Goal: Transaction & Acquisition: Purchase product/service

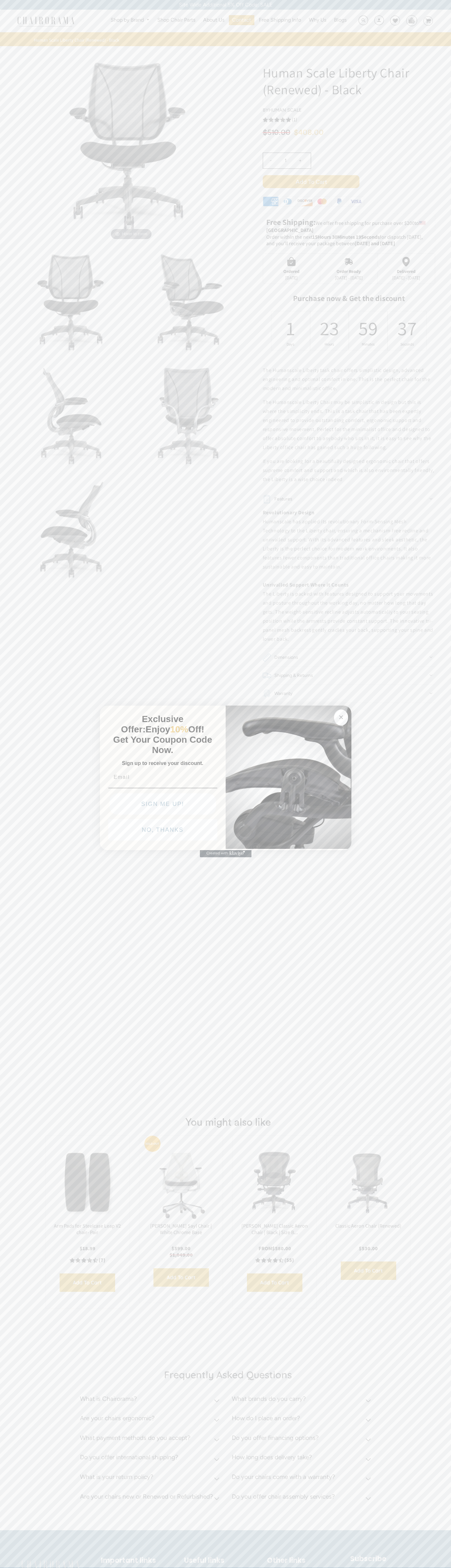
click at [163, 832] on button "NO, THANKS" at bounding box center [162, 829] width 109 height 21
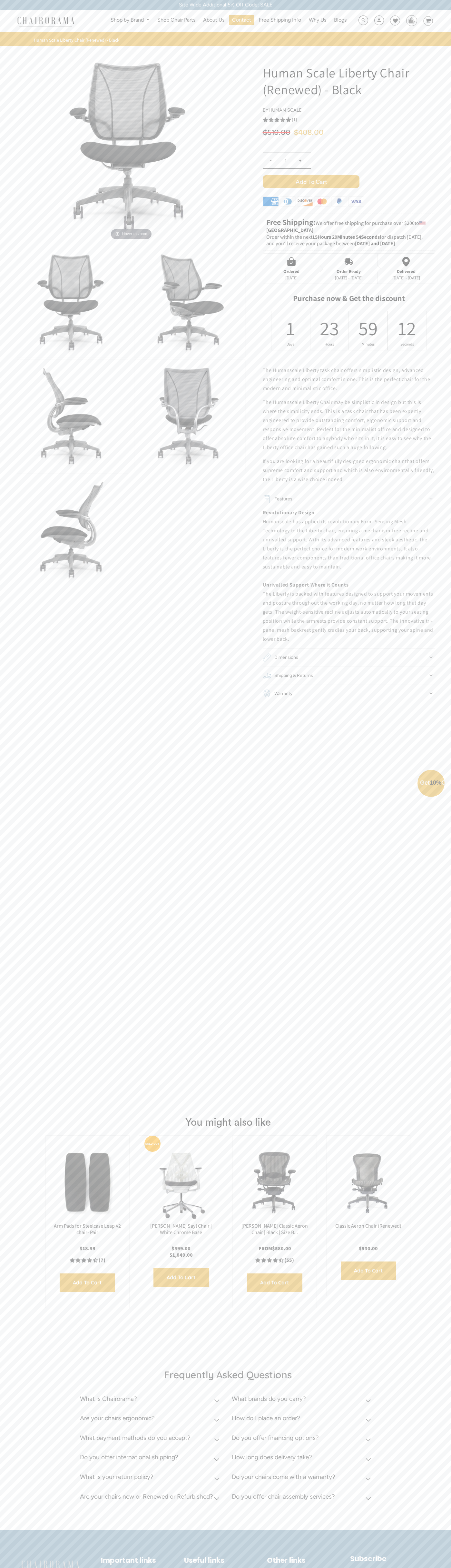
click at [163, 847] on button "NO, THANKS" at bounding box center [162, 844] width 109 height 21
click at [311, 181] on span "Add to Cart" at bounding box center [311, 181] width 97 height 13
click at [393, 21] on icon at bounding box center [395, 20] width 5 height 5
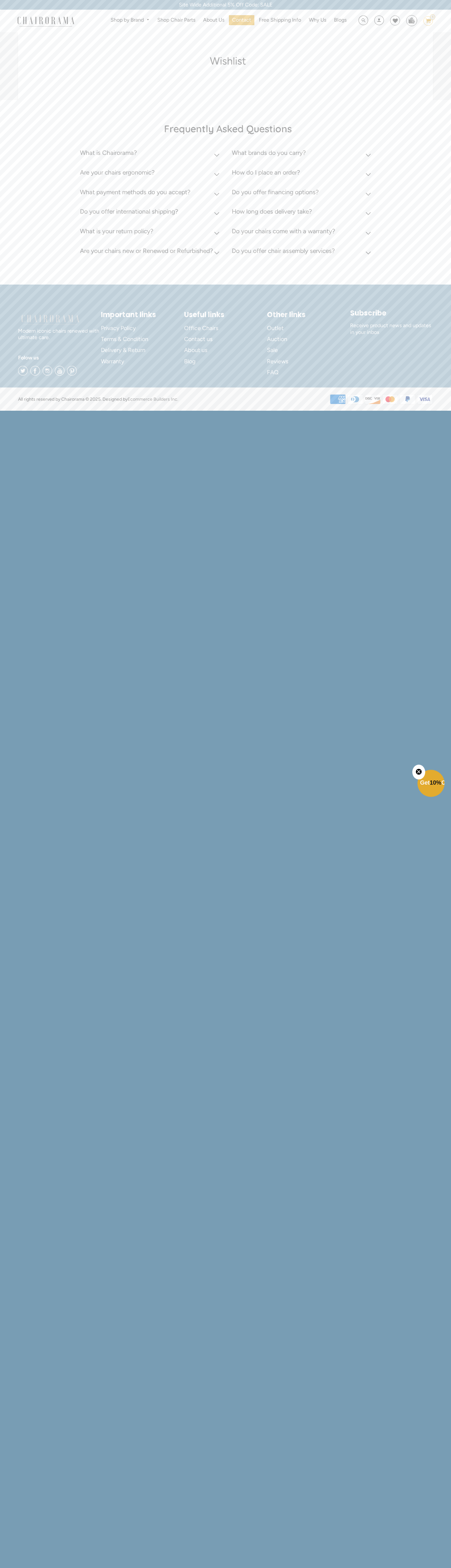
click at [267, 13] on div "Shop by Brand Haworth Herman Miller Steelcase Knoll Human Scale" at bounding box center [225, 20] width 451 height 23
click at [419, 365] on div "Find a store Subscribe Receive product news and updates in your inbox" at bounding box center [391, 343] width 83 height 69
click at [319, 410] on html "Site Wide Additional 5% Off Code: SALE Site Wide Additional 5% Off Code: SALE S…" at bounding box center [225, 205] width 451 height 410
click at [19, 163] on div "Frequently Asked Questions What is Chairorama? Chairorama is your go-to destina…" at bounding box center [225, 192] width 451 height 185
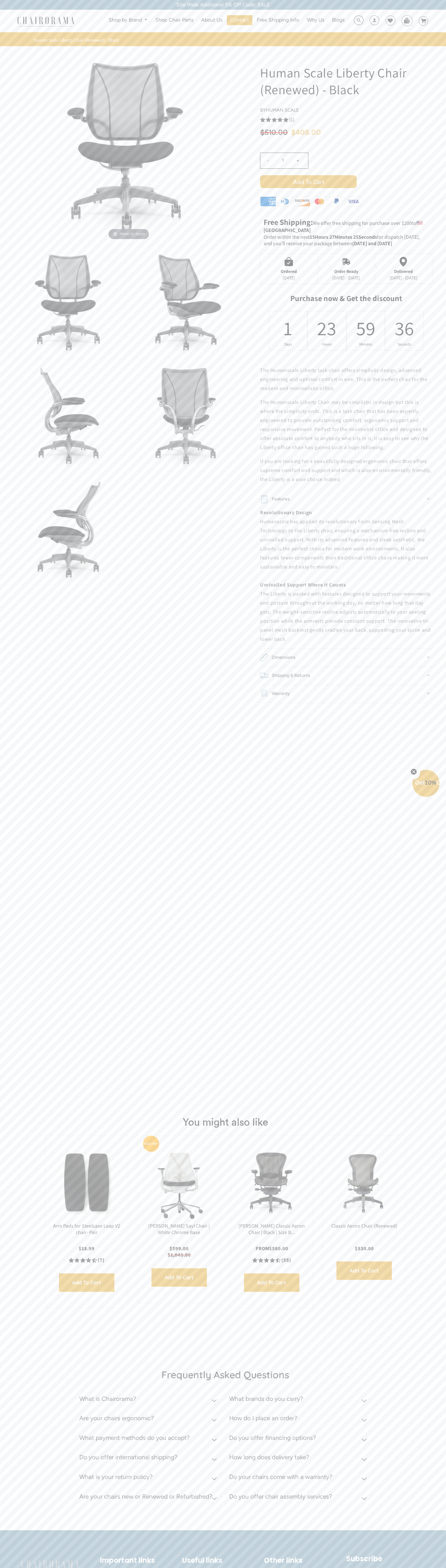
click at [263, 120] on use "5.0 rating (1 votes)" at bounding box center [263, 120] width 5 height 5
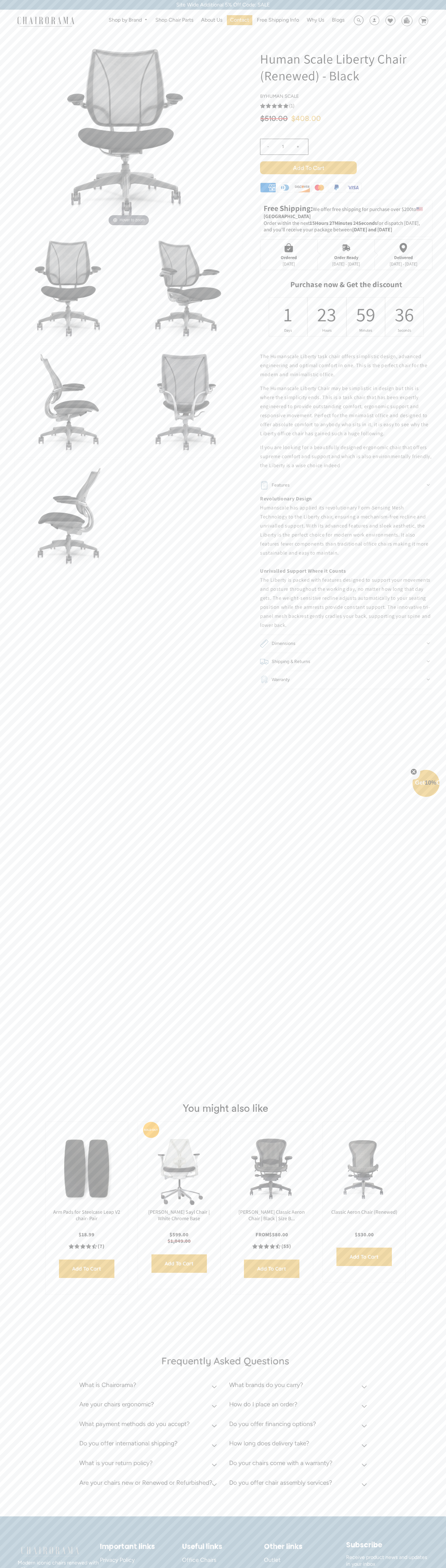
scroll to position [89, 0]
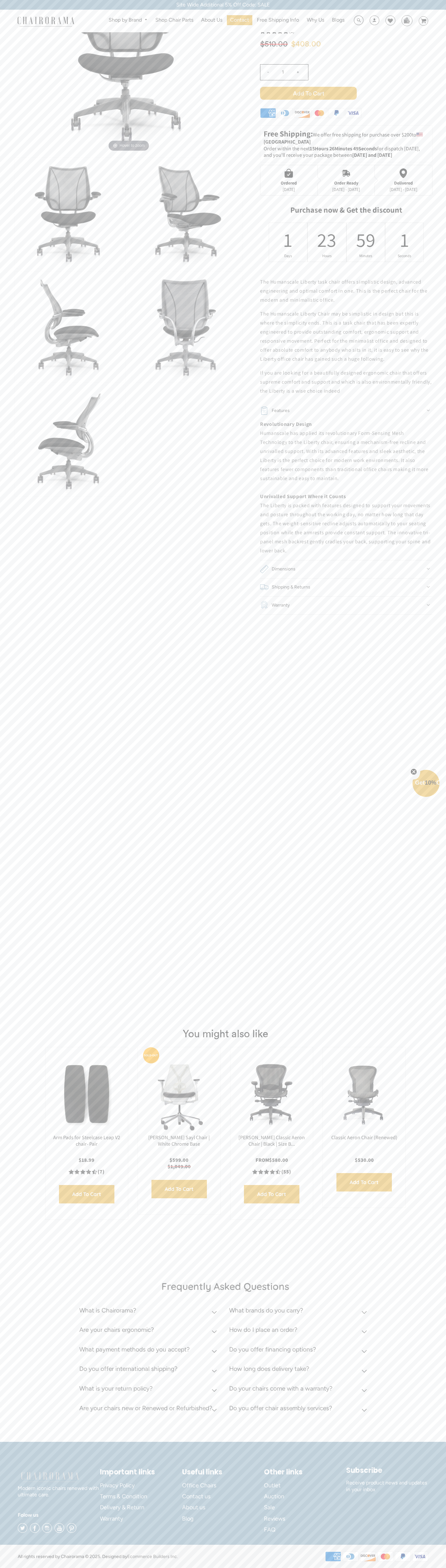
click at [320, 115] on icon at bounding box center [319, 113] width 3 height 5
click at [289, 181] on div "Ordered" at bounding box center [288, 183] width 16 height 5
click at [327, 242] on div "23" at bounding box center [327, 240] width 8 height 25
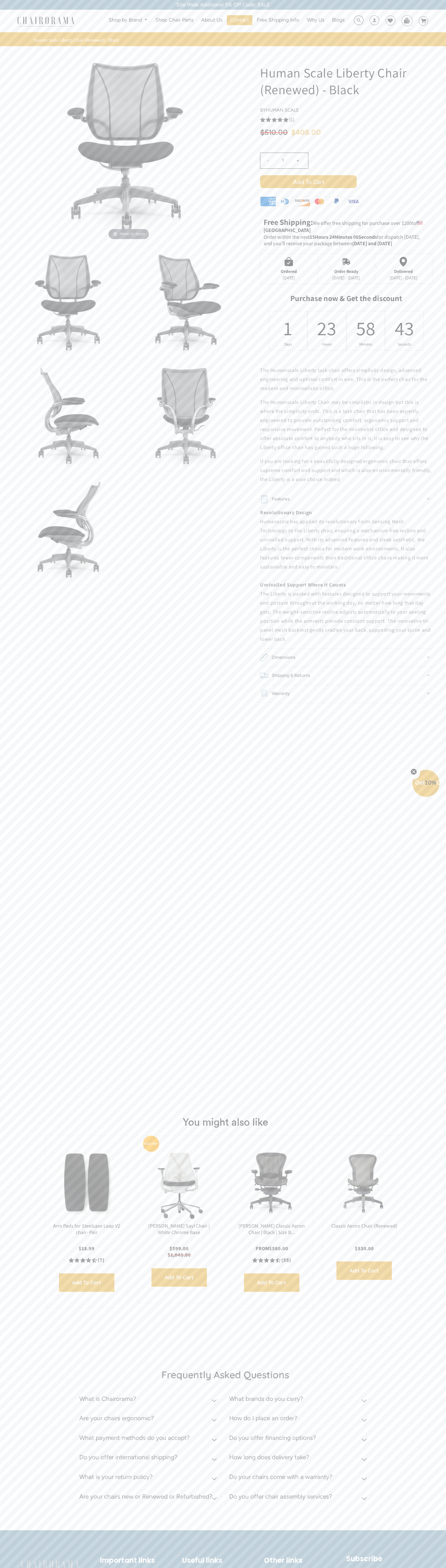
click at [424, 24] on icon at bounding box center [423, 20] width 6 height 4
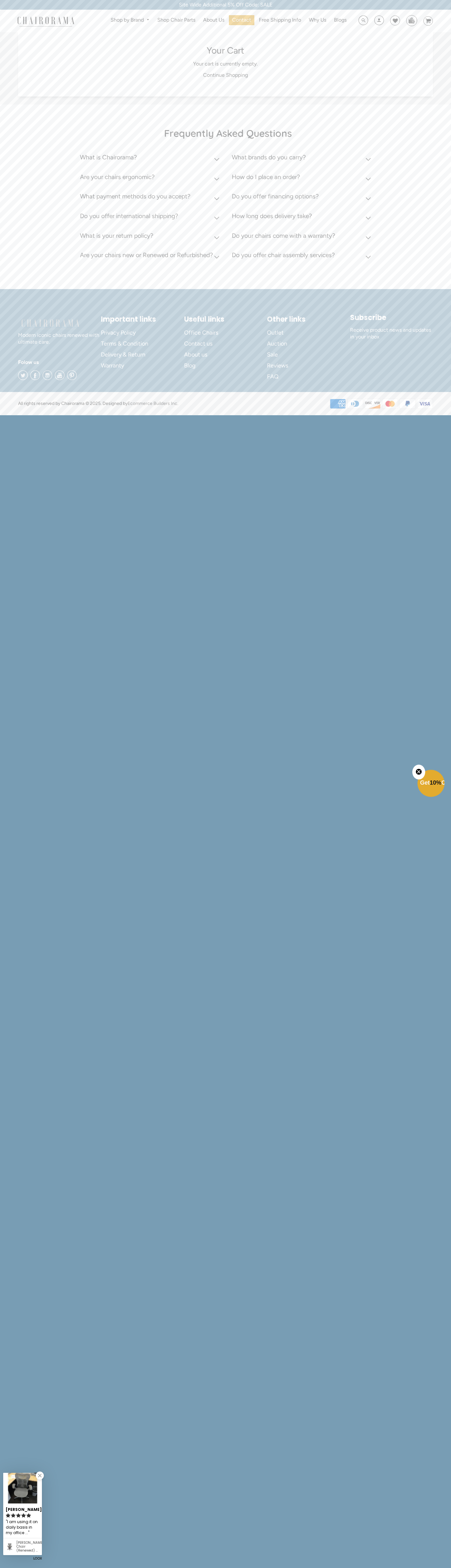
click at [57, 10] on div "Shop by Brand Haworth Herman Miller Steelcase Knoll Human Scale" at bounding box center [225, 20] width 451 height 23
click at [449, 217] on div "Frequently Asked Questions What is Chairorama? Chairorama is your go-to destina…" at bounding box center [225, 197] width 451 height 185
click at [92, 414] on html "Site Wide Additional 5% Off Code: SALE Site Wide Additional 5% Off Code: SALE S…" at bounding box center [225, 207] width 451 height 414
click at [24, 414] on html "Site Wide Additional 5% Off Code: SALE Site Wide Additional 5% Off Code: SALE S…" at bounding box center [225, 207] width 451 height 414
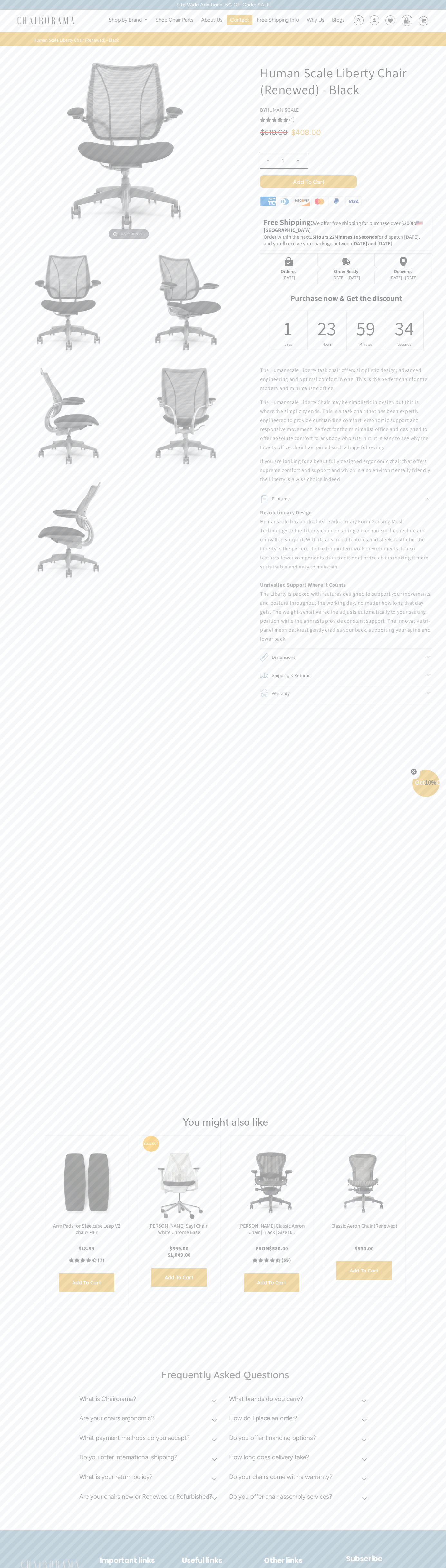
click at [388, 24] on icon at bounding box center [390, 20] width 5 height 5
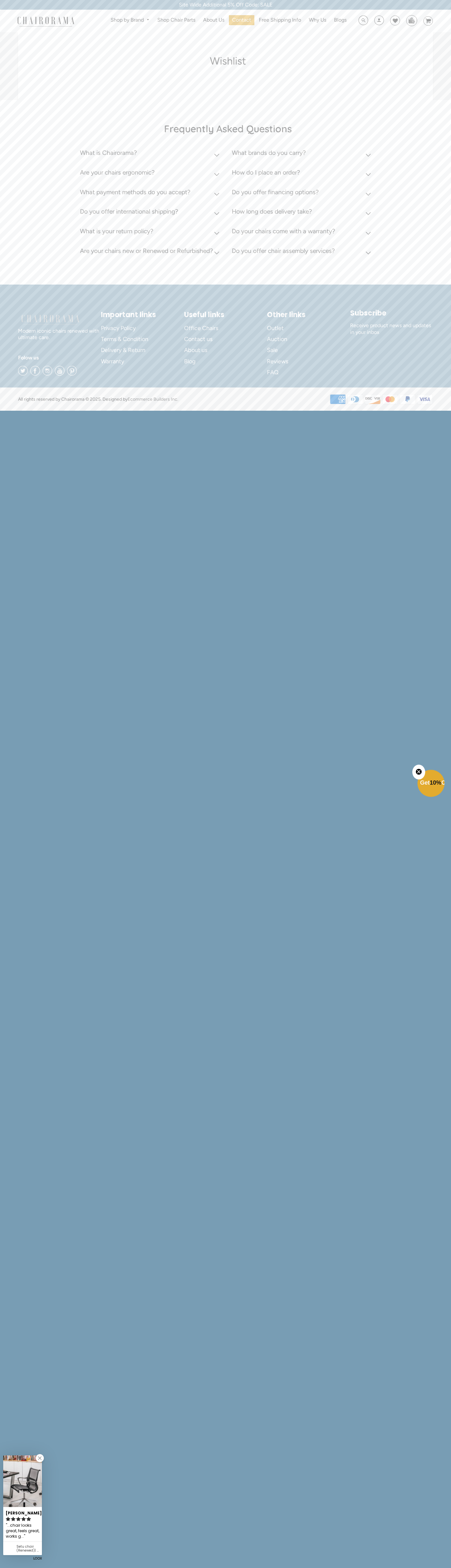
click at [419, 772] on icon "Close teaser" at bounding box center [418, 771] width 3 height 3
